Goal: Communication & Community: Answer question/provide support

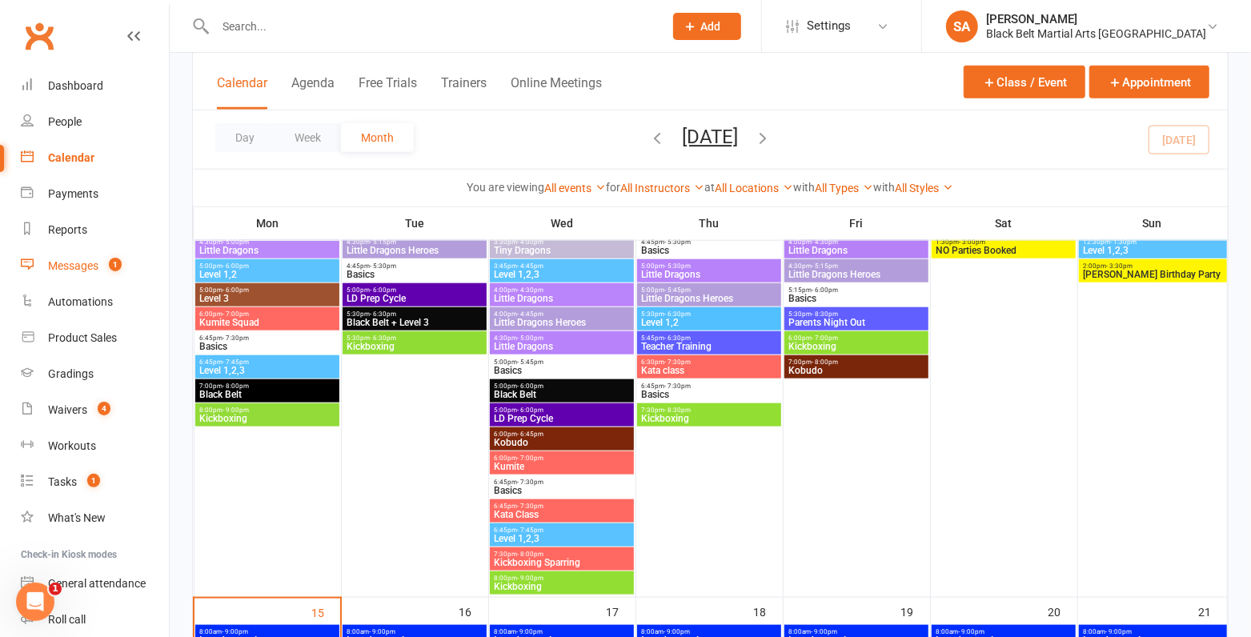
click at [69, 275] on link "Messages 1" at bounding box center [95, 266] width 148 height 36
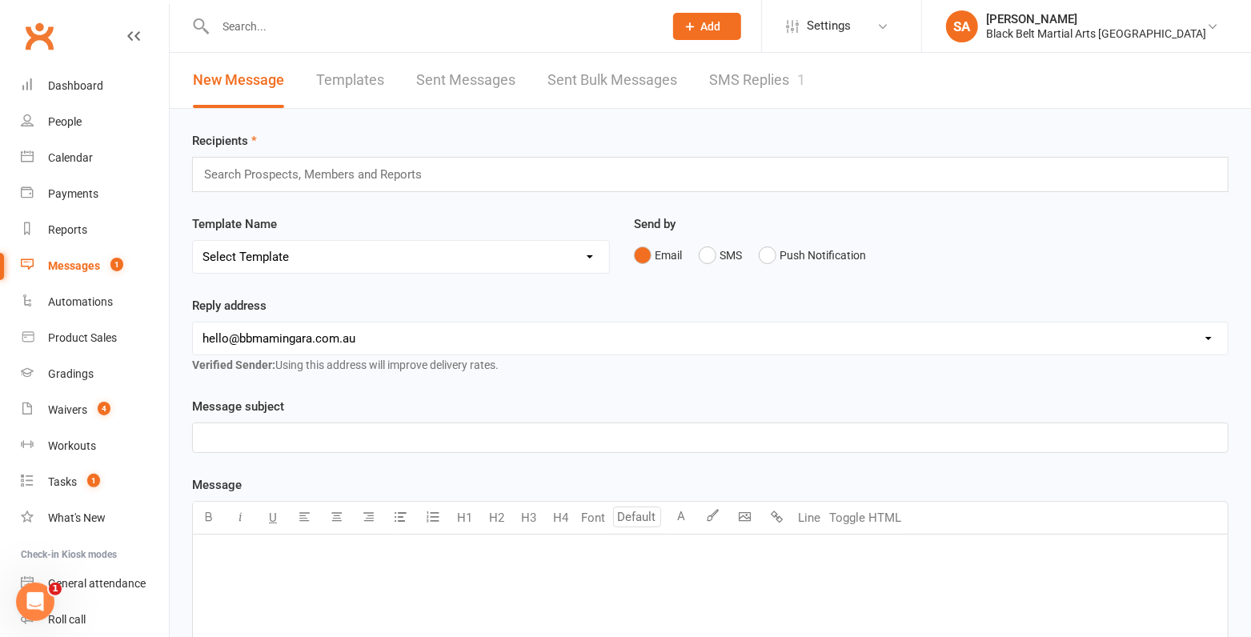
click at [755, 84] on link "SMS Replies 1" at bounding box center [757, 80] width 96 height 55
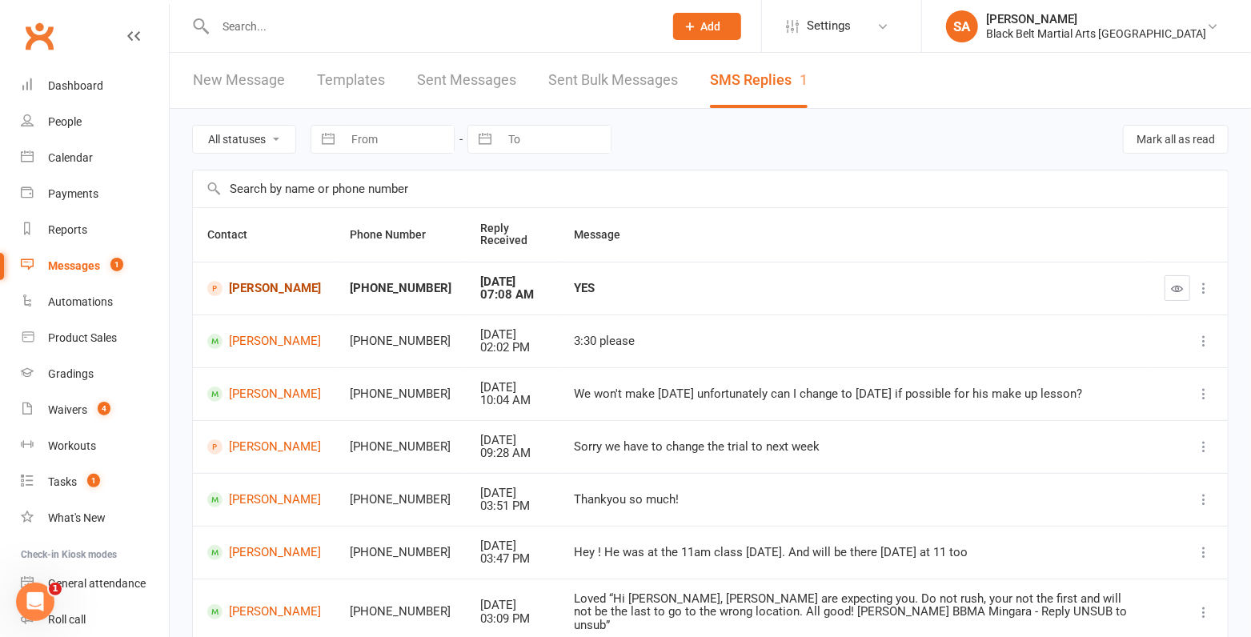
click at [244, 282] on link "Pax Davis" at bounding box center [264, 288] width 114 height 15
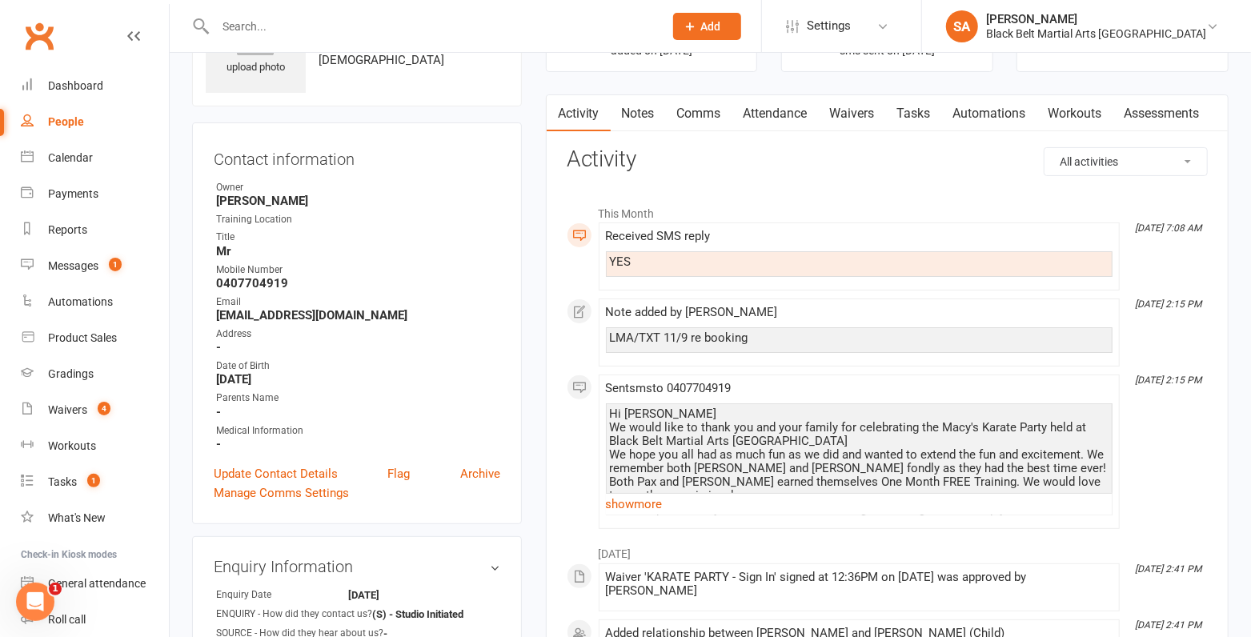
scroll to position [102, 0]
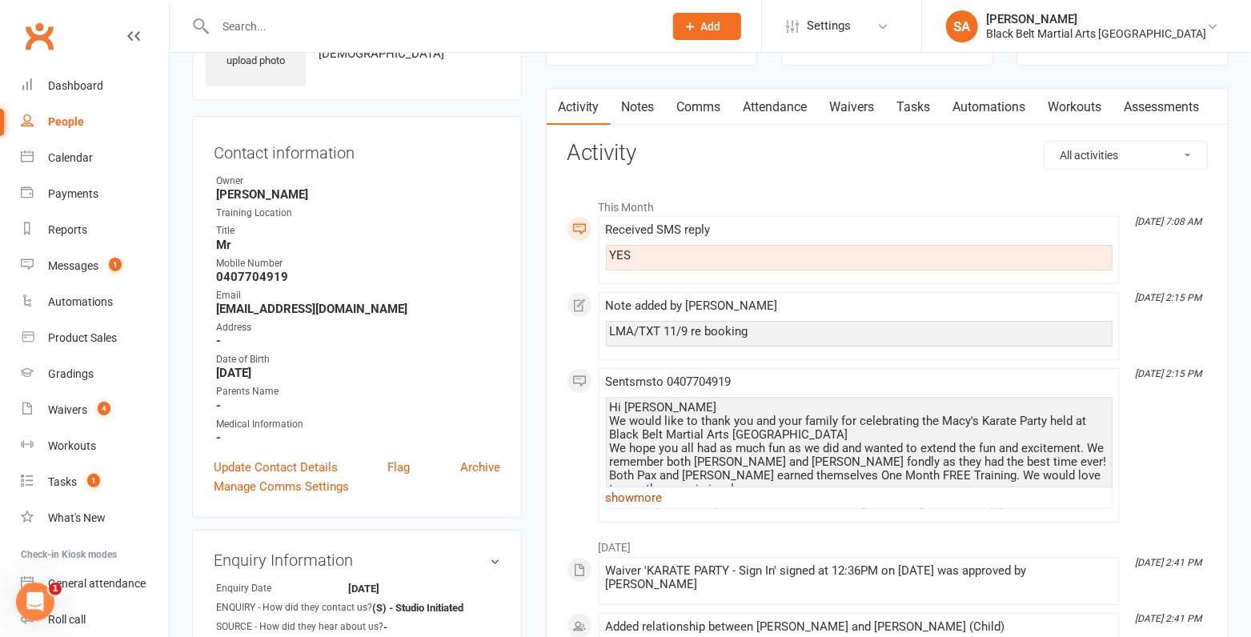
click at [629, 492] on link "show more" at bounding box center [859, 498] width 507 height 22
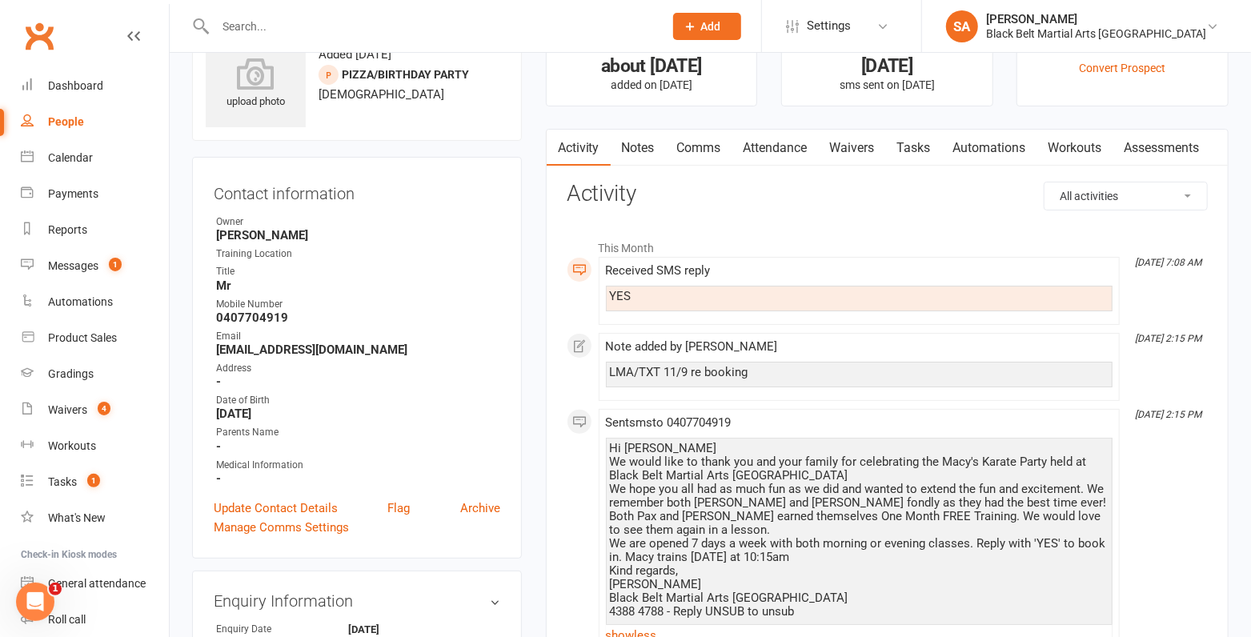
scroll to position [64, 0]
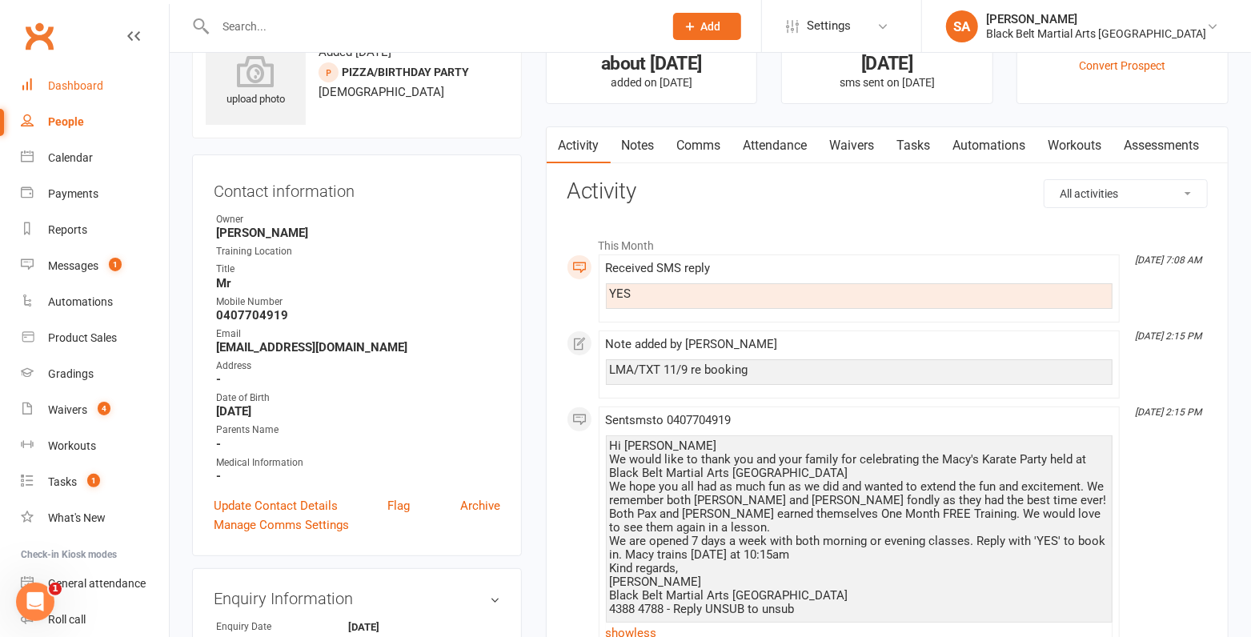
click at [93, 81] on div "Dashboard" at bounding box center [75, 85] width 55 height 13
